Goal: Browse casually: Explore the website without a specific task or goal

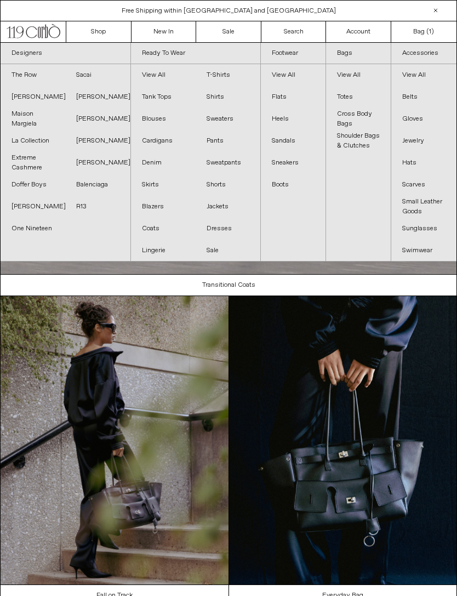
click at [102, 185] on link "Balenciaga" at bounding box center [97, 185] width 65 height 22
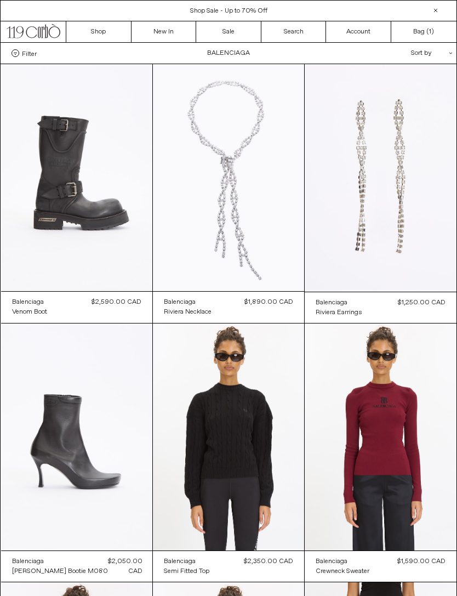
click at [89, 223] on at bounding box center [76, 177] width 151 height 227
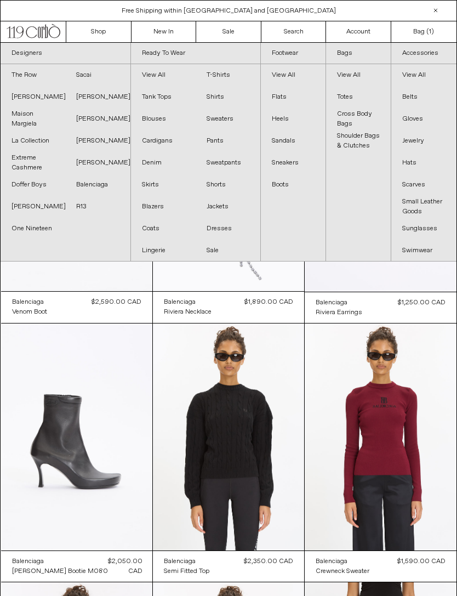
click at [170, 22] on link "New In" at bounding box center [163, 31] width 65 height 21
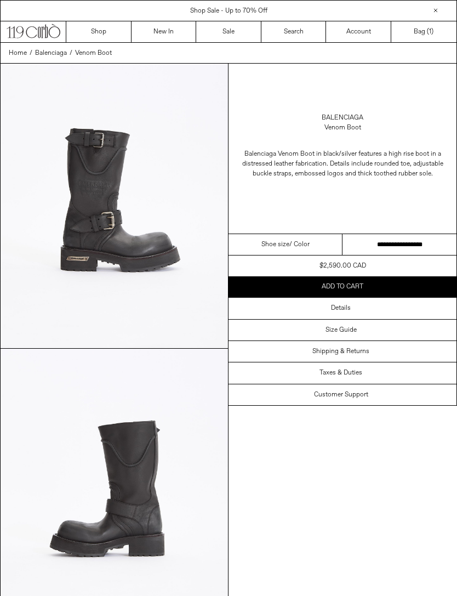
click at [400, 239] on select "**********" at bounding box center [399, 244] width 114 height 21
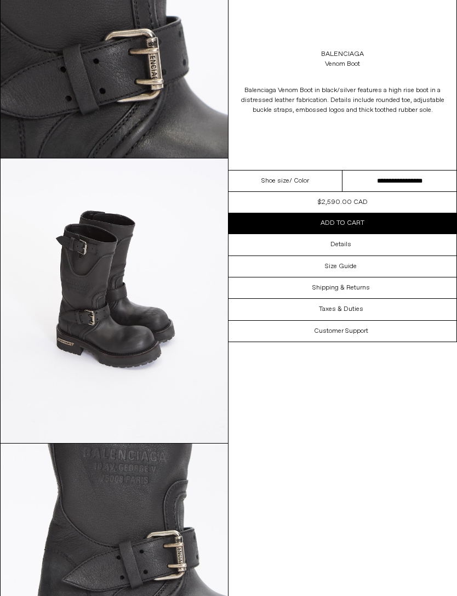
scroll to position [1021, 0]
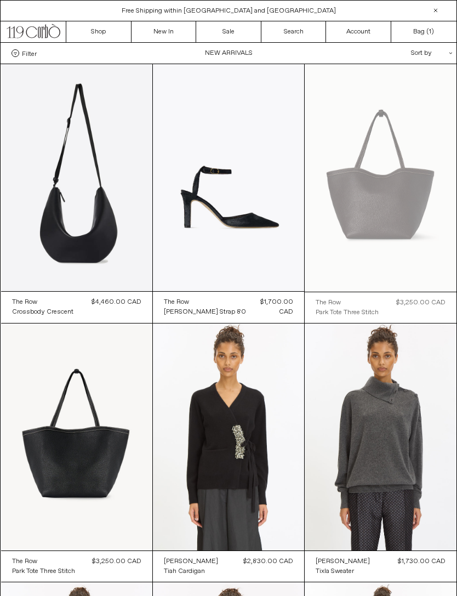
click at [75, 165] on at bounding box center [76, 177] width 151 height 227
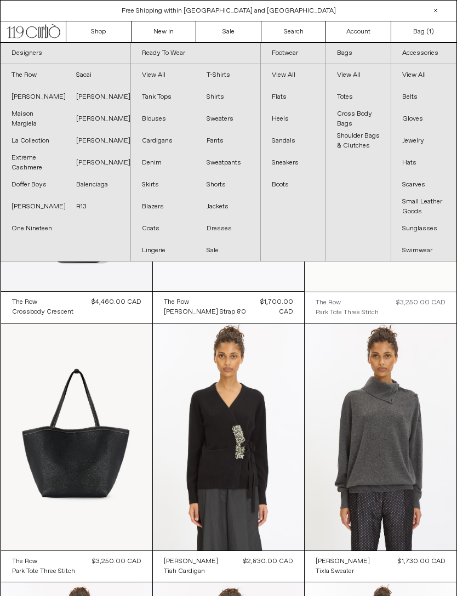
click at [32, 209] on link "[PERSON_NAME]" at bounding box center [33, 207] width 65 height 22
click at [84, 144] on link "[PERSON_NAME]" at bounding box center [97, 141] width 65 height 22
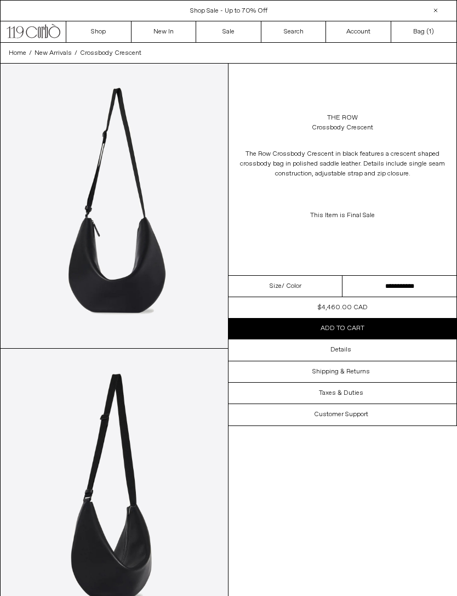
click at [111, 415] on img at bounding box center [114, 490] width 227 height 284
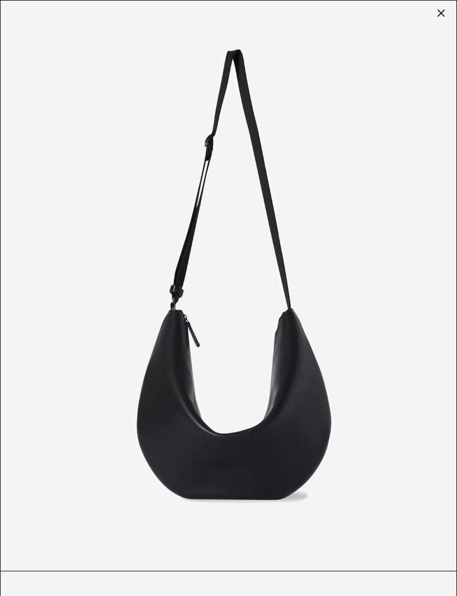
click at [451, 9] on img at bounding box center [229, 286] width 456 height 570
click at [440, 11] on div at bounding box center [440, 12] width 15 height 15
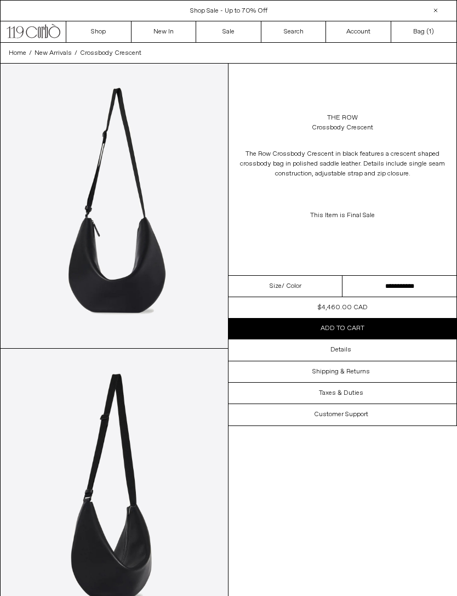
click at [322, 346] on div "Details" at bounding box center [342, 349] width 228 height 21
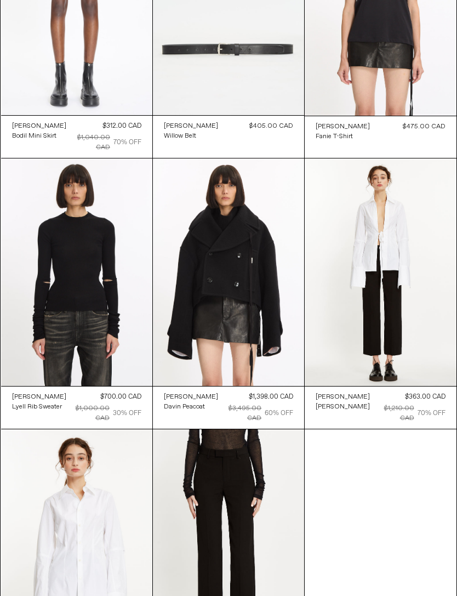
scroll to position [176, 0]
click at [186, 213] on at bounding box center [228, 271] width 151 height 227
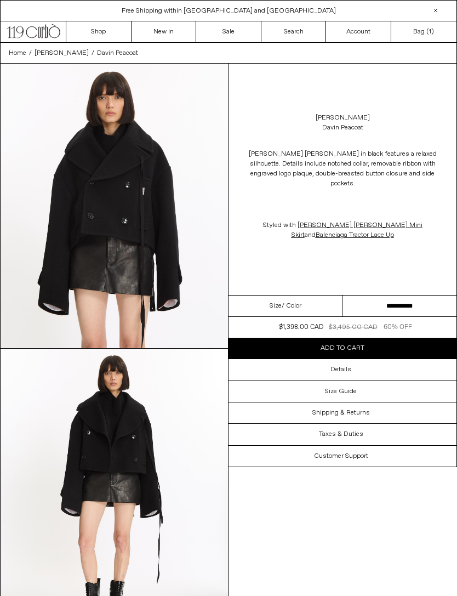
click at [330, 364] on div "Details" at bounding box center [342, 369] width 228 height 21
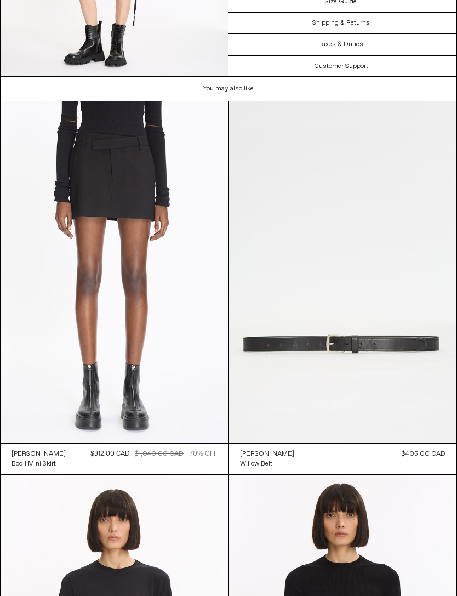
scroll to position [1399, 0]
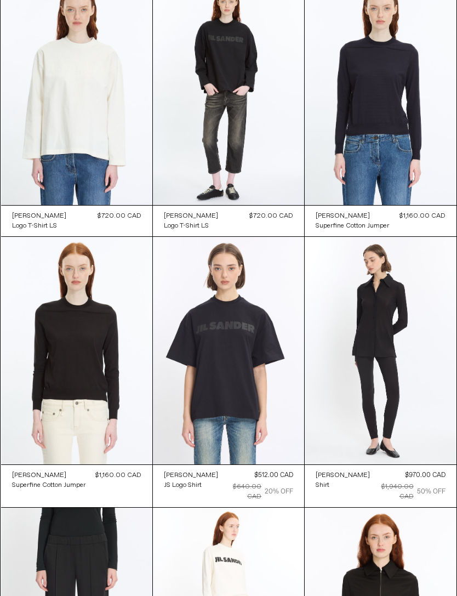
scroll to position [335, 0]
